Goal: Task Accomplishment & Management: Use online tool/utility

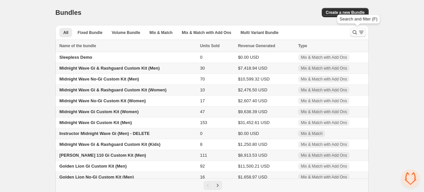
click at [361, 29] on icon "Search and filter results" at bounding box center [361, 32] width 7 height 7
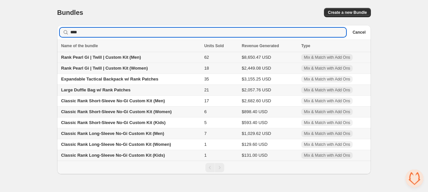
type input "****"
click at [104, 58] on span "Rank Pearl Gi | Twill | Custom Kit (Men)" at bounding box center [101, 57] width 80 height 5
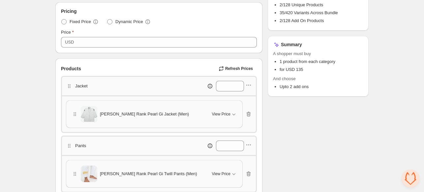
scroll to position [156, 0]
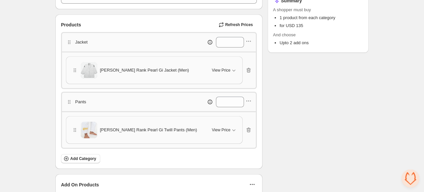
click at [151, 74] on div "Gracie Rank Pearl Gi Jacket (Men)" at bounding box center [138, 70] width 133 height 17
click at [224, 68] on span "View Price" at bounding box center [221, 70] width 18 height 5
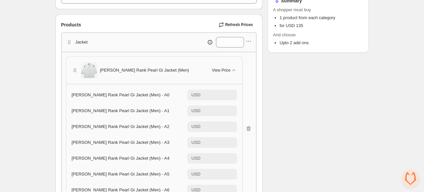
click at [115, 95] on span "Gracie Rank Pearl Gi Jacket (Men) - A0" at bounding box center [121, 94] width 98 height 5
